Goal: Task Accomplishment & Management: Manage account settings

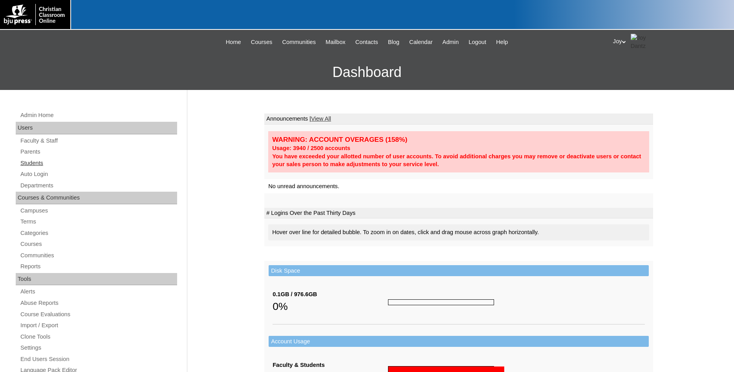
click at [42, 160] on link "Students" at bounding box center [99, 163] width 158 height 10
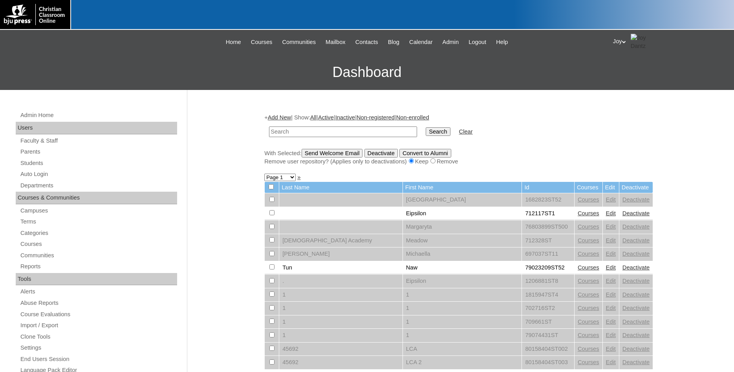
type input "amymhsmith@gmail.com"
drag, startPoint x: 350, startPoint y: 130, endPoint x: 141, endPoint y: 114, distance: 209.2
click at [269, 127] on input "amymhsmith@gmail.com" at bounding box center [343, 132] width 148 height 11
click at [28, 161] on link "Students" at bounding box center [99, 163] width 158 height 10
type input "inside out"
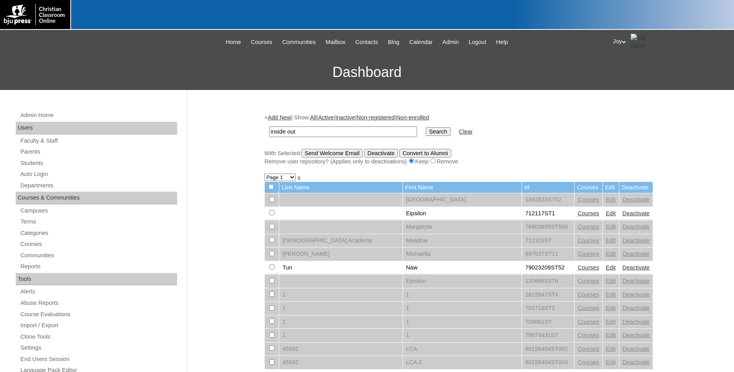
click at [426, 127] on input "Search" at bounding box center [438, 131] width 24 height 9
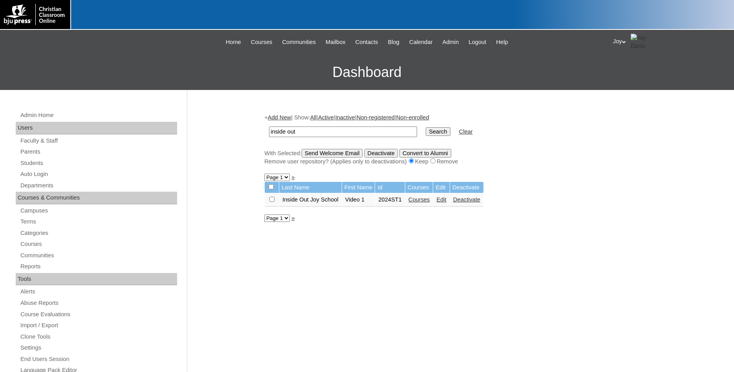
click at [420, 199] on td "Courses" at bounding box center [419, 199] width 28 height 13
click at [419, 202] on link "Courses" at bounding box center [420, 199] width 22 height 6
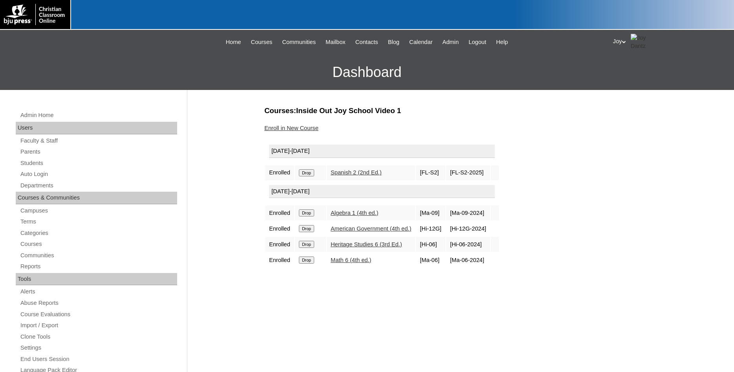
click at [292, 126] on link "Enroll in New Course" at bounding box center [291, 128] width 54 height 6
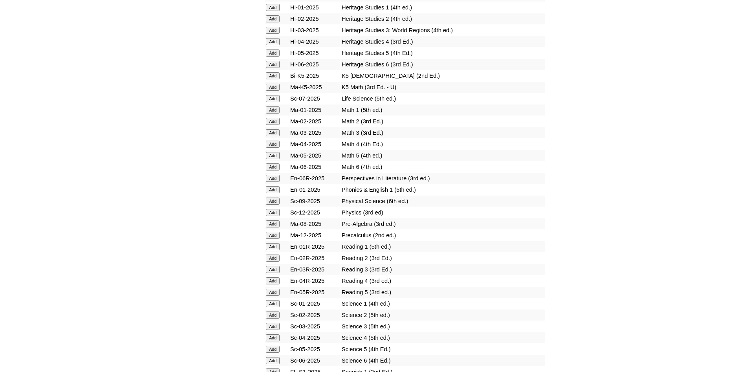
scroll to position [962, 0]
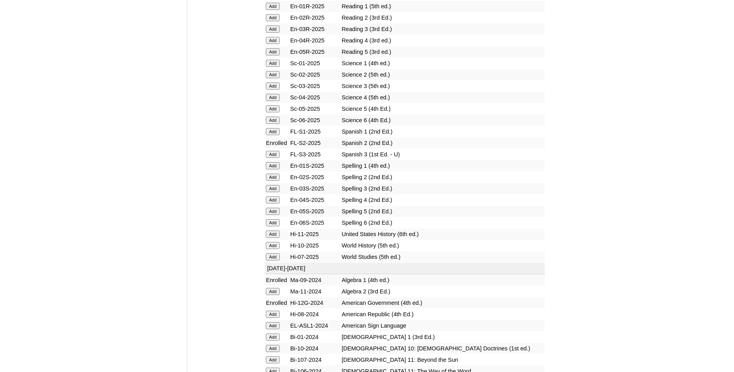
click at [277, 101] on input "Add" at bounding box center [273, 97] width 14 height 7
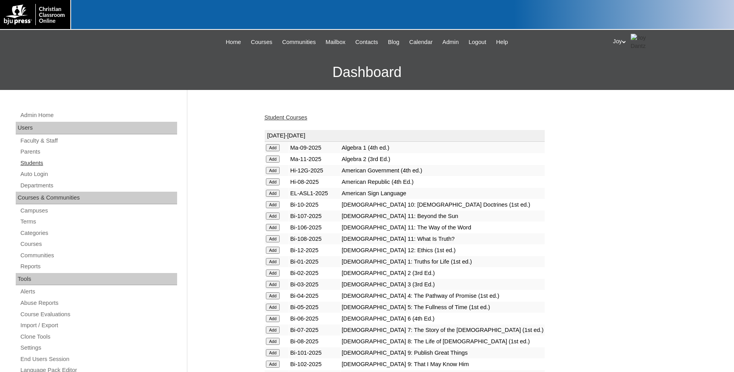
click at [33, 165] on link "Students" at bounding box center [99, 163] width 158 height 10
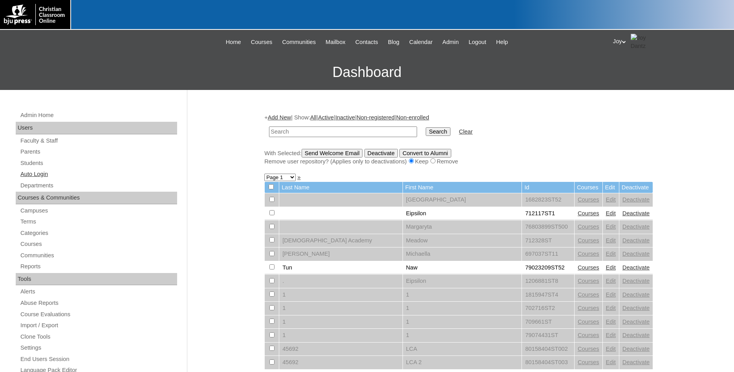
click at [29, 176] on link "Auto Login" at bounding box center [99, 174] width 158 height 10
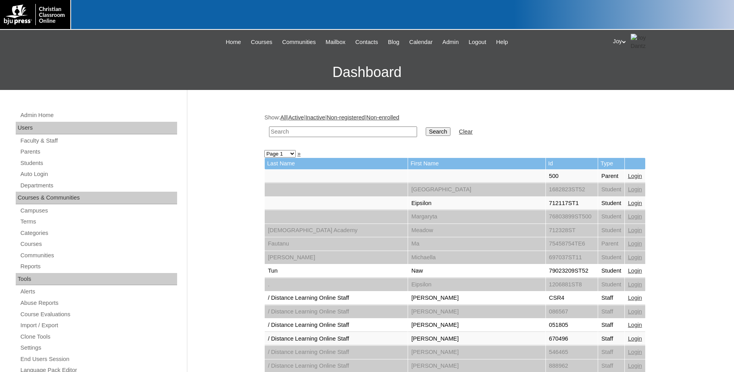
click at [348, 134] on input "text" at bounding box center [343, 132] width 148 height 11
type input "inside out"
click at [426, 127] on input "Search" at bounding box center [438, 131] width 24 height 9
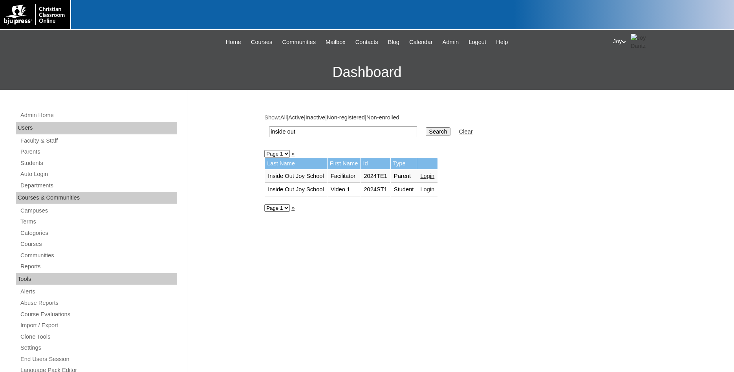
click at [430, 191] on link "Login" at bounding box center [427, 189] width 14 height 6
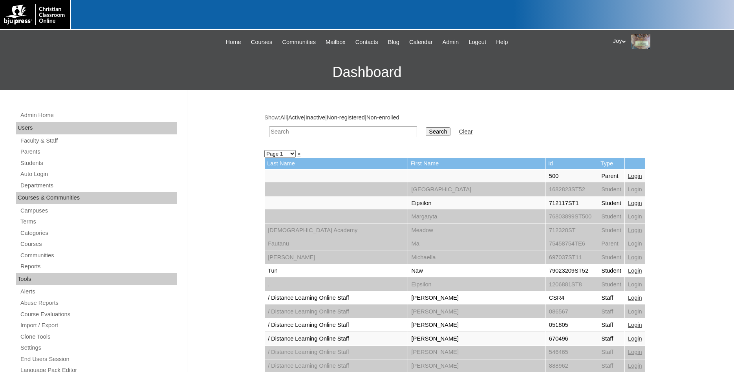
click at [315, 133] on input "text" at bounding box center [343, 132] width 148 height 11
drag, startPoint x: 91, startPoint y: 176, endPoint x: 102, endPoint y: 170, distance: 12.9
click at [91, 176] on link "Auto Login" at bounding box center [99, 174] width 158 height 10
click at [285, 130] on input "text" at bounding box center [343, 132] width 148 height 11
type input "inside out"
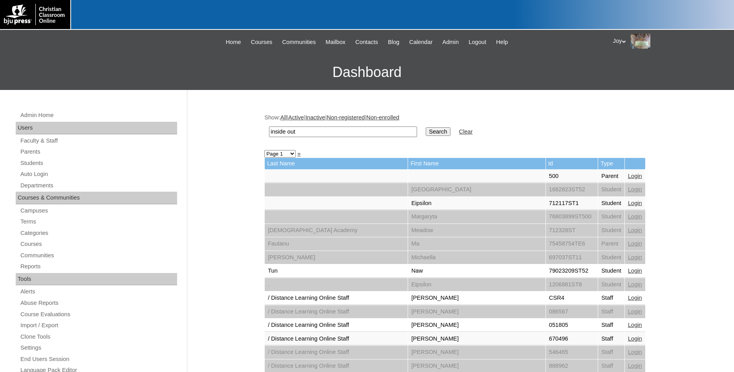
click at [426, 127] on input "Search" at bounding box center [438, 131] width 24 height 9
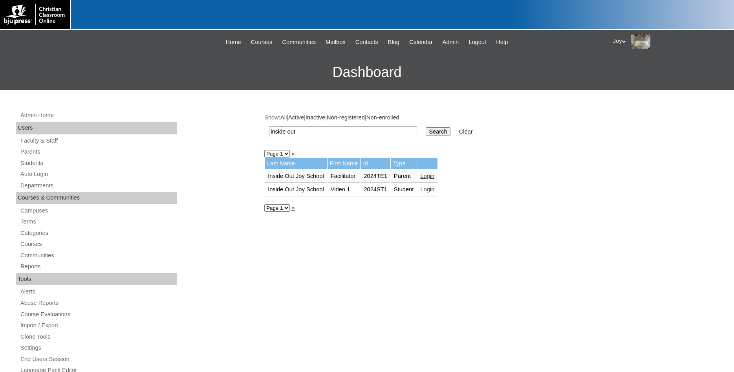
click at [433, 176] on link "Login" at bounding box center [427, 176] width 14 height 6
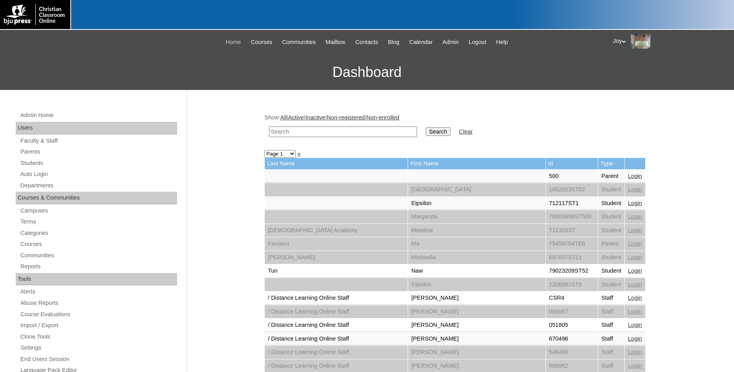
click at [222, 43] on link "Home" at bounding box center [233, 42] width 23 height 9
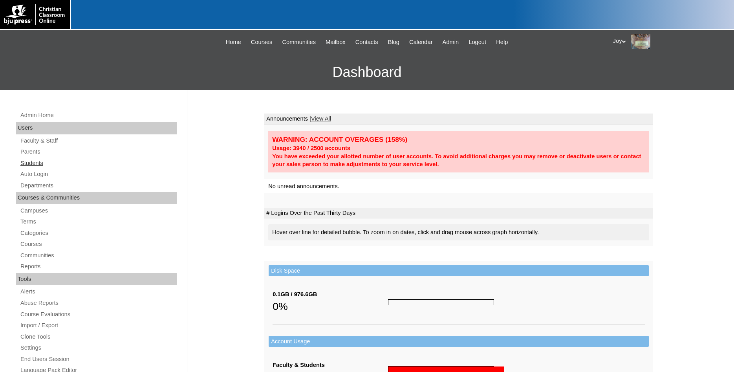
click at [34, 163] on link "Students" at bounding box center [99, 163] width 158 height 10
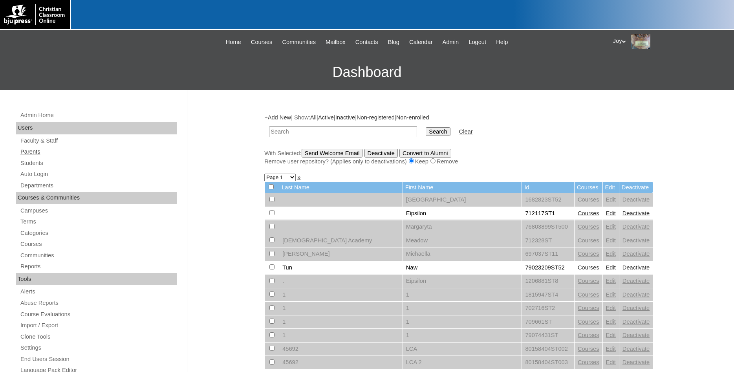
drag, startPoint x: 22, startPoint y: 163, endPoint x: 87, endPoint y: 152, distance: 66.1
click at [22, 163] on link "Students" at bounding box center [99, 163] width 158 height 10
click at [365, 134] on input "text" at bounding box center [343, 132] width 148 height 11
type input "Ava"
click at [426, 127] on input "Search" at bounding box center [438, 131] width 24 height 9
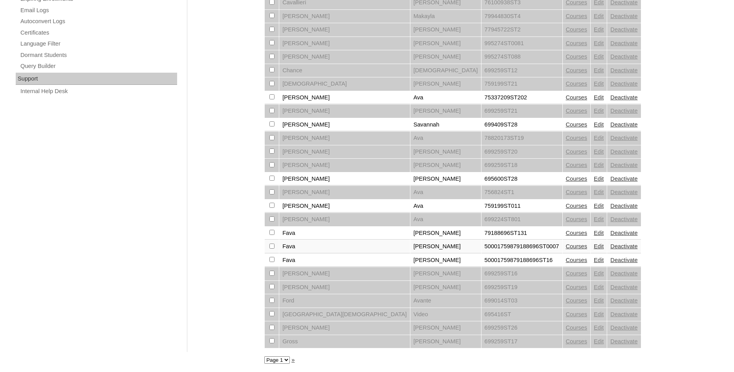
scroll to position [536, 0]
click at [274, 364] on div at bounding box center [367, 368] width 734 height 8
click at [264, 356] on select "Page 1 Page 2 Page 3 Page 4" at bounding box center [277, 359] width 26 height 7
select select "admin_students.php?q=Ava&submit=Search&page=3"
click option "Page 3" at bounding box center [0, 0] width 0 height 0
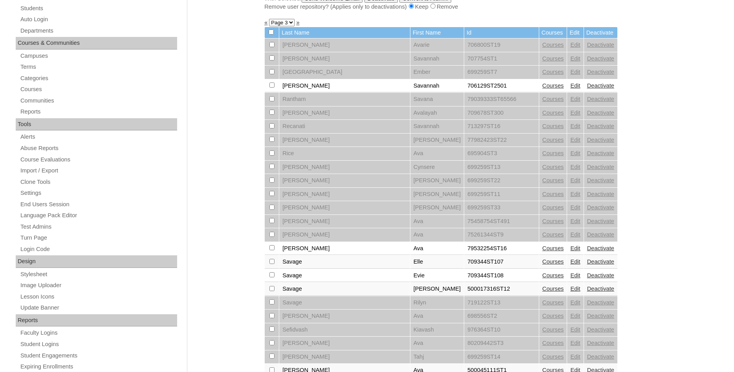
scroll to position [281, 0]
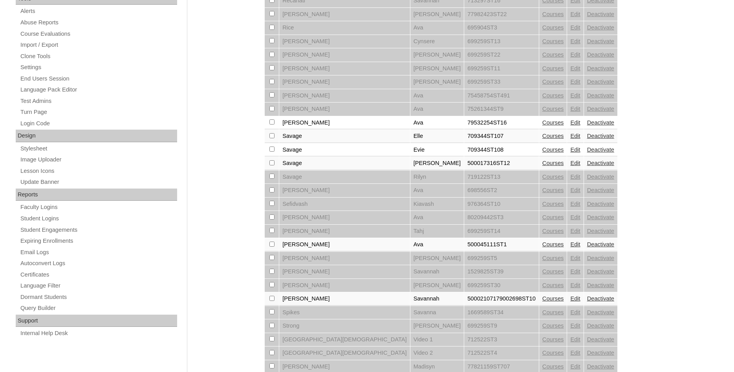
click at [570, 248] on link "Edit" at bounding box center [575, 244] width 10 height 6
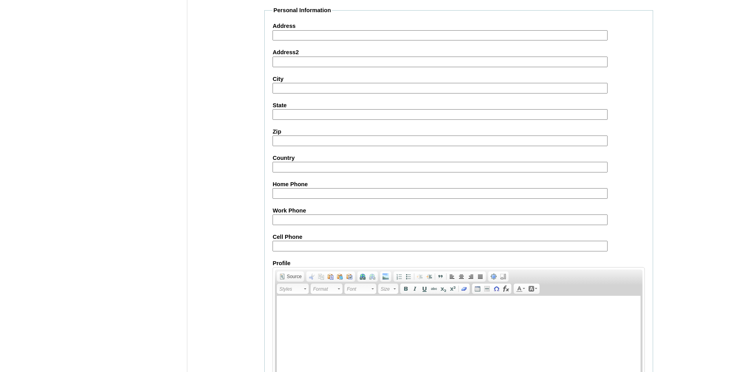
scroll to position [839, 0]
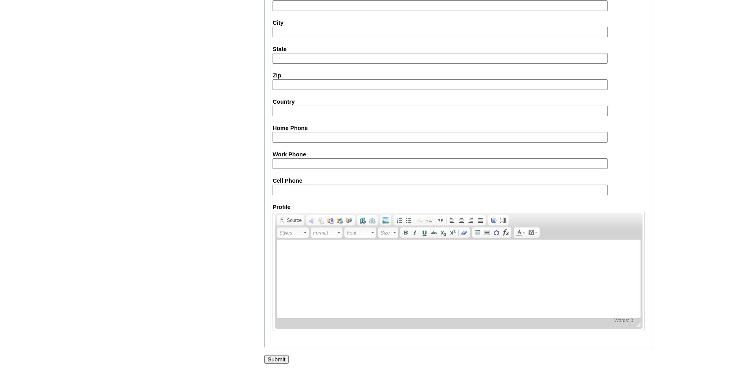
click at [275, 362] on input "Submit" at bounding box center [276, 359] width 24 height 9
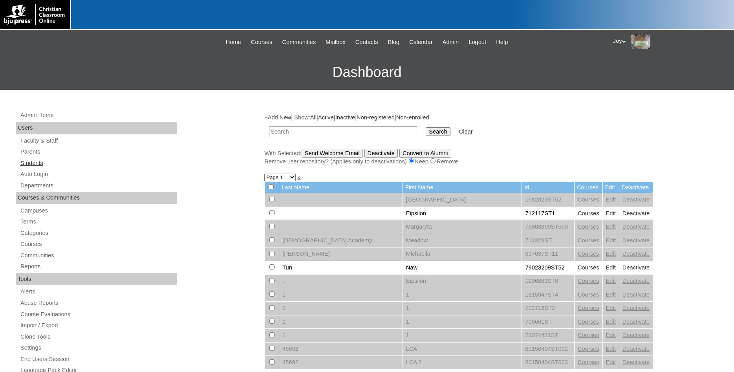
click at [41, 165] on link "Students" at bounding box center [99, 163] width 158 height 10
type input "500045111"
click at [428, 131] on input "Search" at bounding box center [438, 131] width 24 height 9
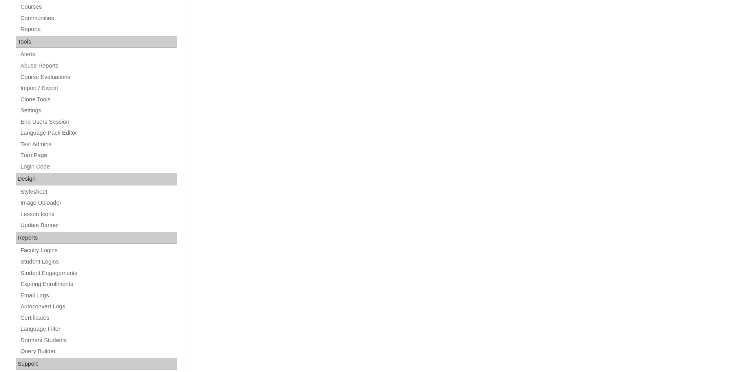
scroll to position [80, 0]
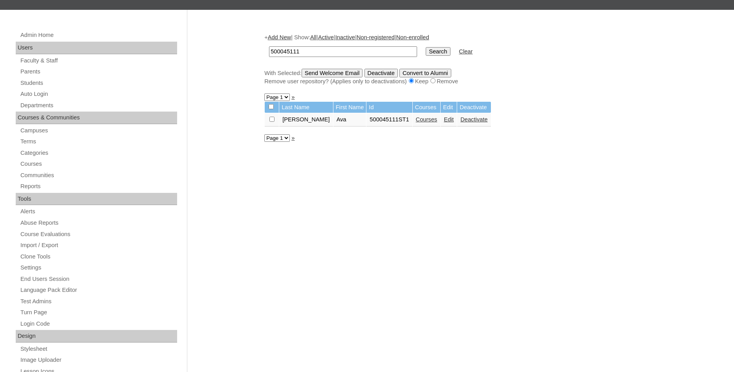
click at [444, 123] on link "Edit" at bounding box center [449, 119] width 10 height 6
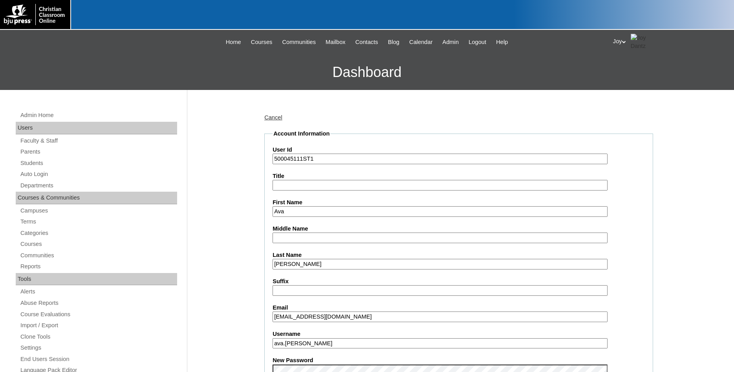
click at [622, 40] on div "Joy My Profile My Settings Logout" at bounding box center [669, 42] width 113 height 16
click at [627, 74] on span "Logout" at bounding box center [628, 74] width 16 height 6
